Goal: Task Accomplishment & Management: Complete application form

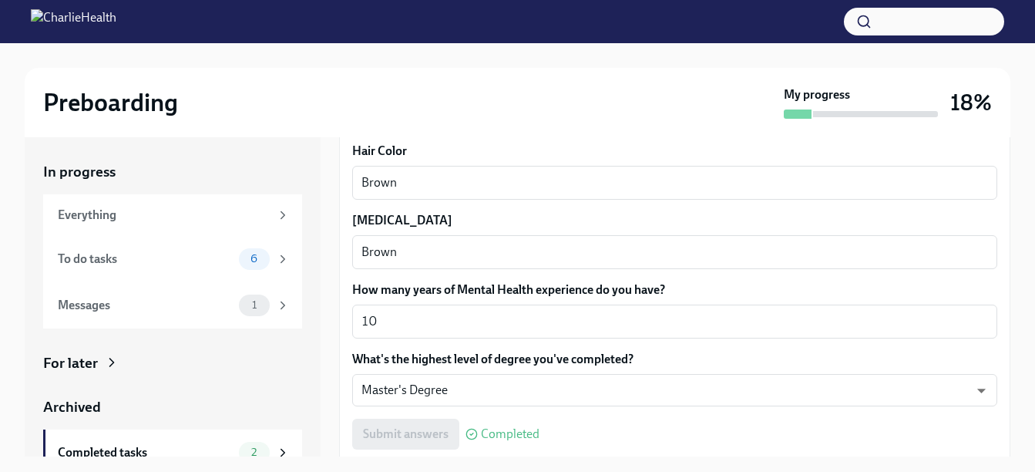
scroll to position [1488, 0]
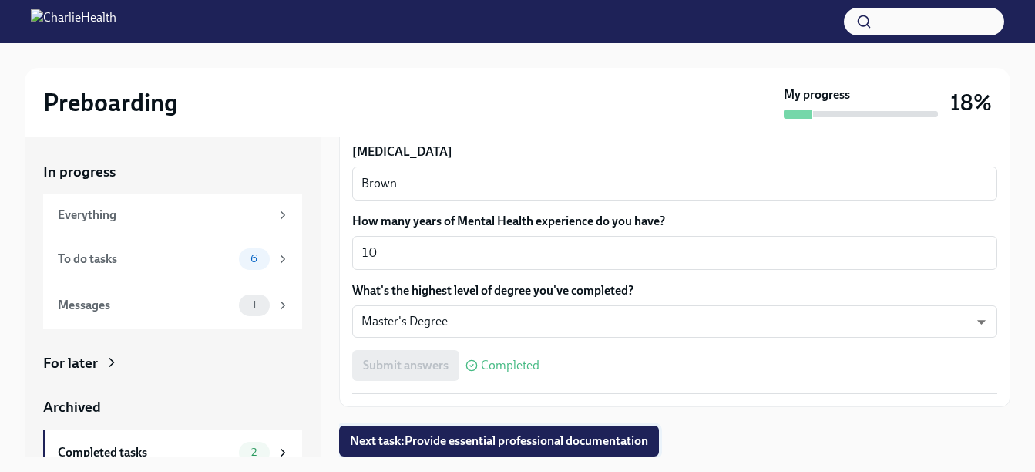
click at [500, 438] on span "Next task : Provide essential professional documentation" at bounding box center [499, 440] width 298 height 15
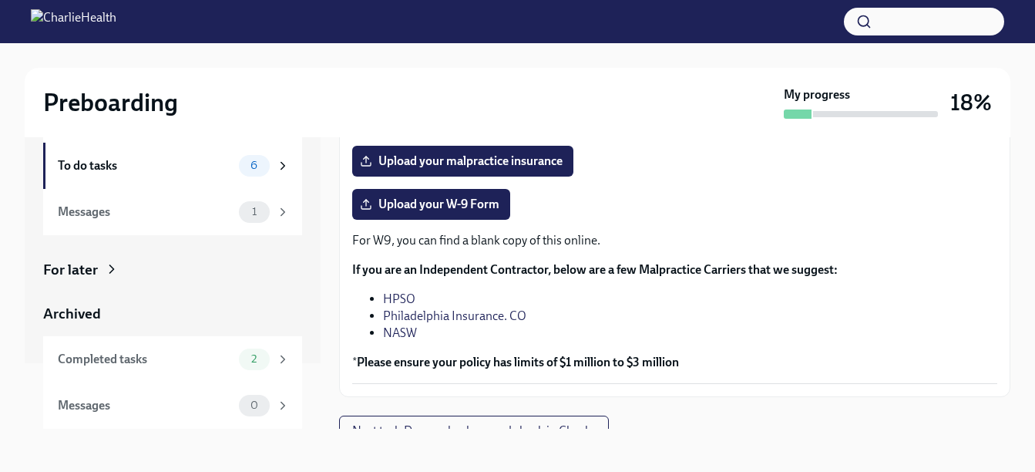
scroll to position [377, 0]
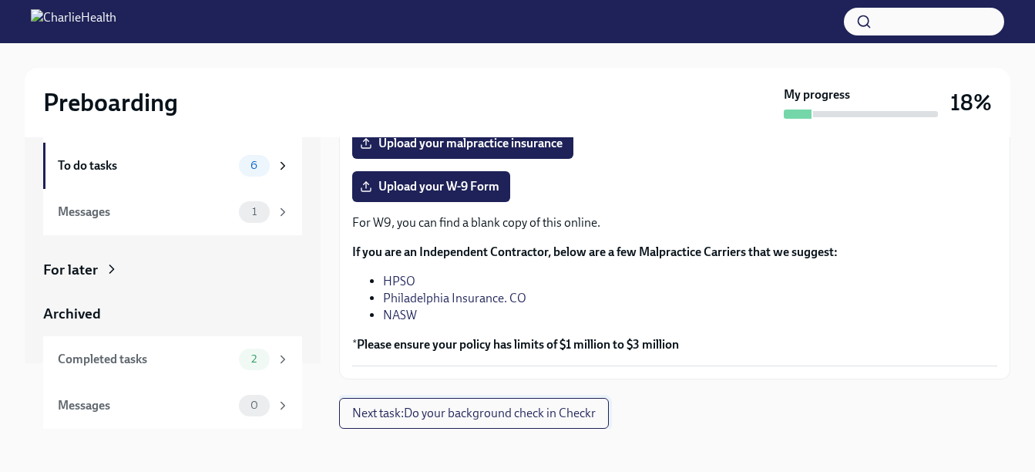
click at [489, 415] on span "Next task : Do your background check in Checkr" at bounding box center [474, 412] width 244 height 15
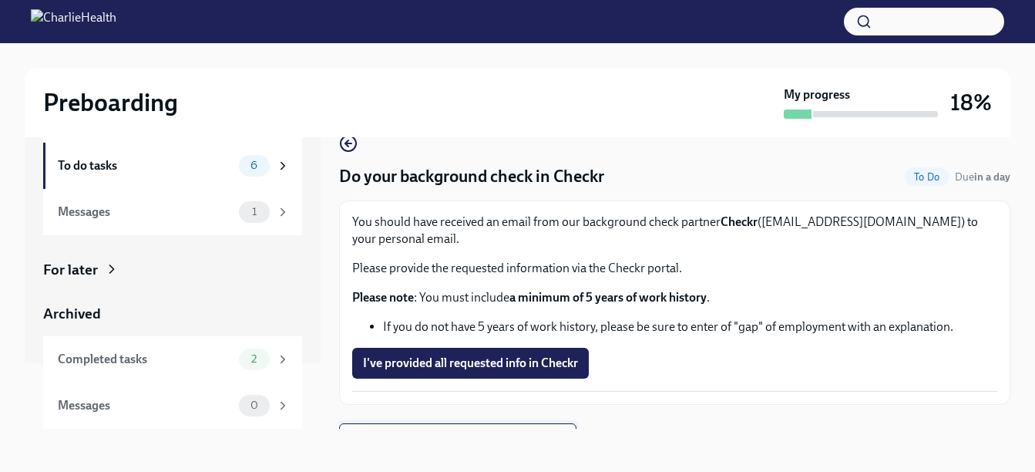
scroll to position [25, 0]
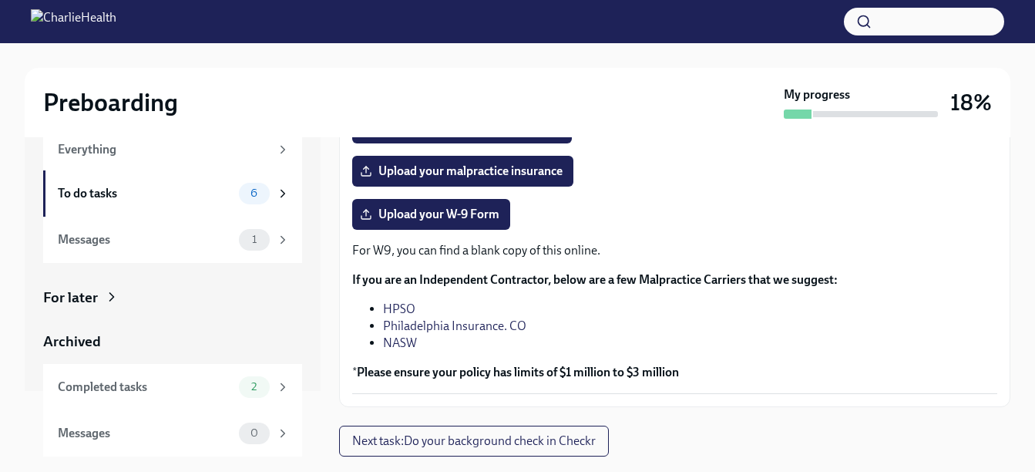
scroll to position [28, 0]
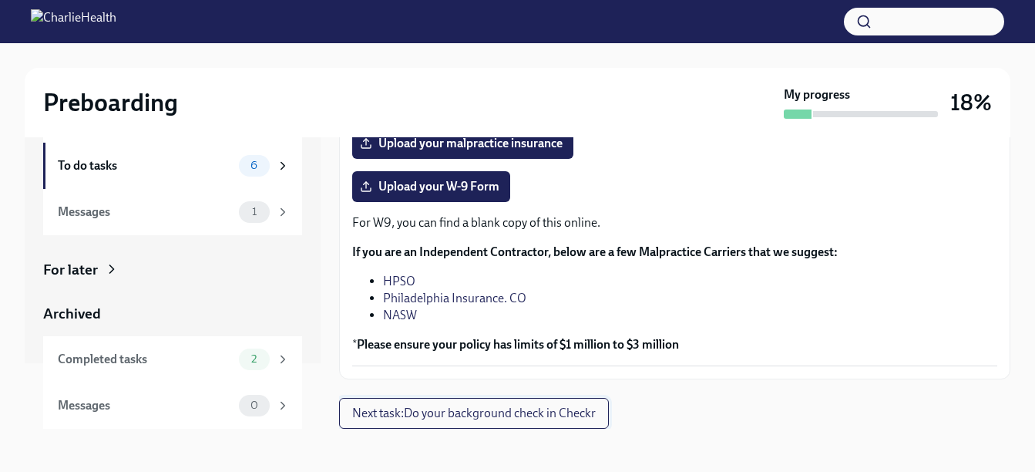
click at [593, 415] on span "Next task : Do your background check in Checkr" at bounding box center [474, 412] width 244 height 15
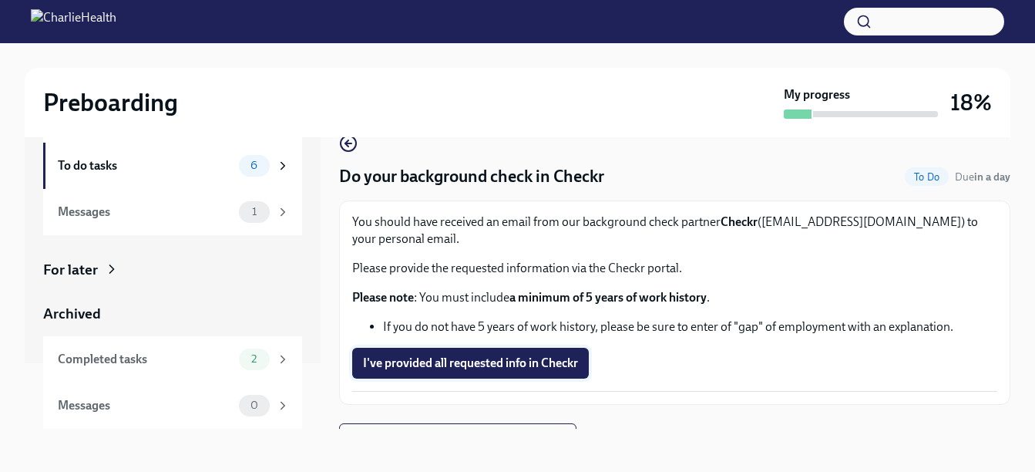
click at [528, 358] on span "I've provided all requested info in Checkr" at bounding box center [470, 362] width 215 height 15
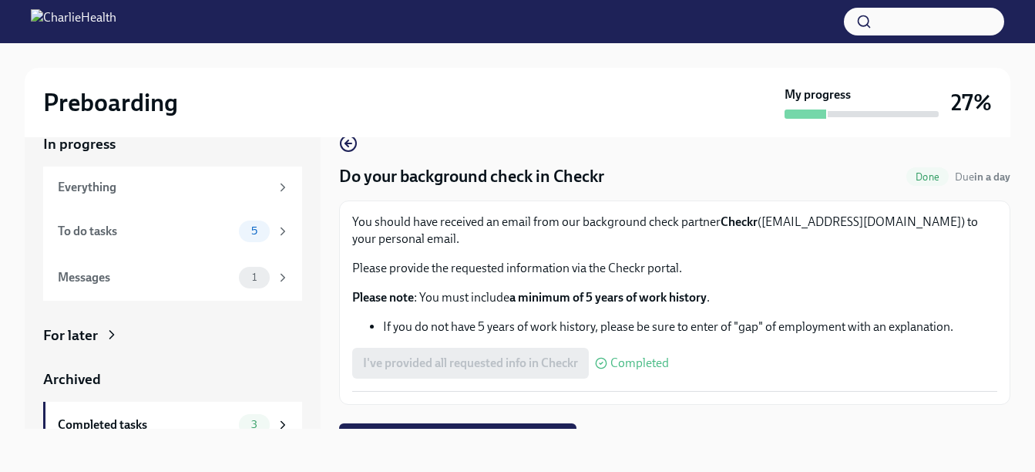
scroll to position [25, 0]
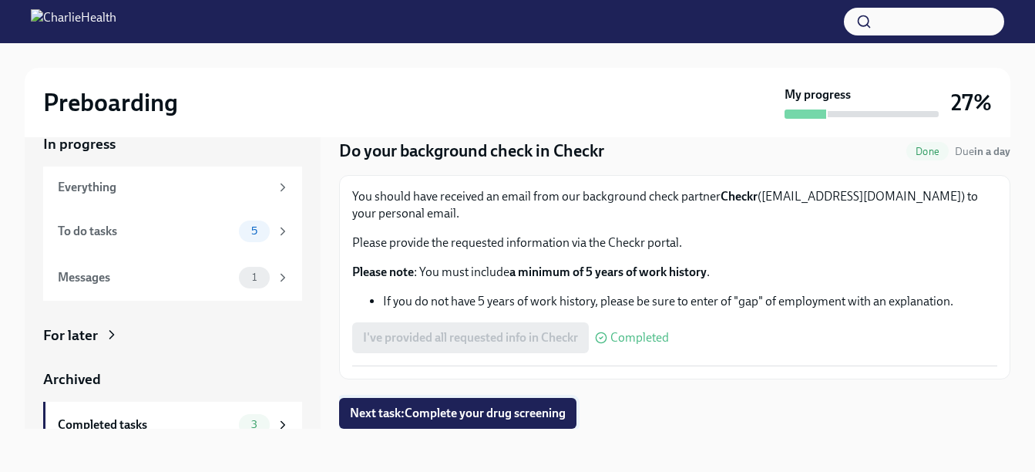
click at [505, 418] on span "Next task : Complete your drug screening" at bounding box center [458, 412] width 216 height 15
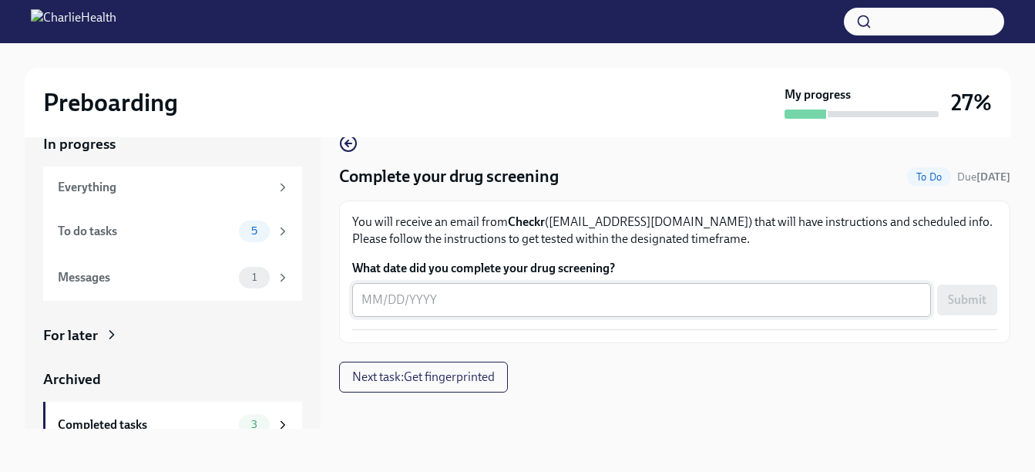
click at [426, 295] on textarea "What date did you complete your drug screening?" at bounding box center [641, 300] width 560 height 18
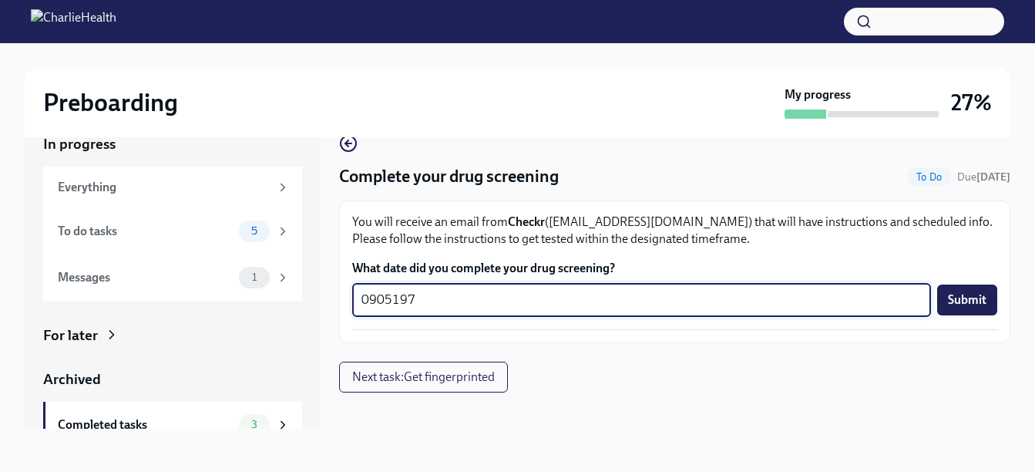
type textarea "09051970"
drag, startPoint x: 428, startPoint y: 304, endPoint x: 356, endPoint y: 298, distance: 71.9
click at [356, 298] on div "09051970 x ​" at bounding box center [641, 300] width 579 height 34
